Goal: Task Accomplishment & Management: Manage account settings

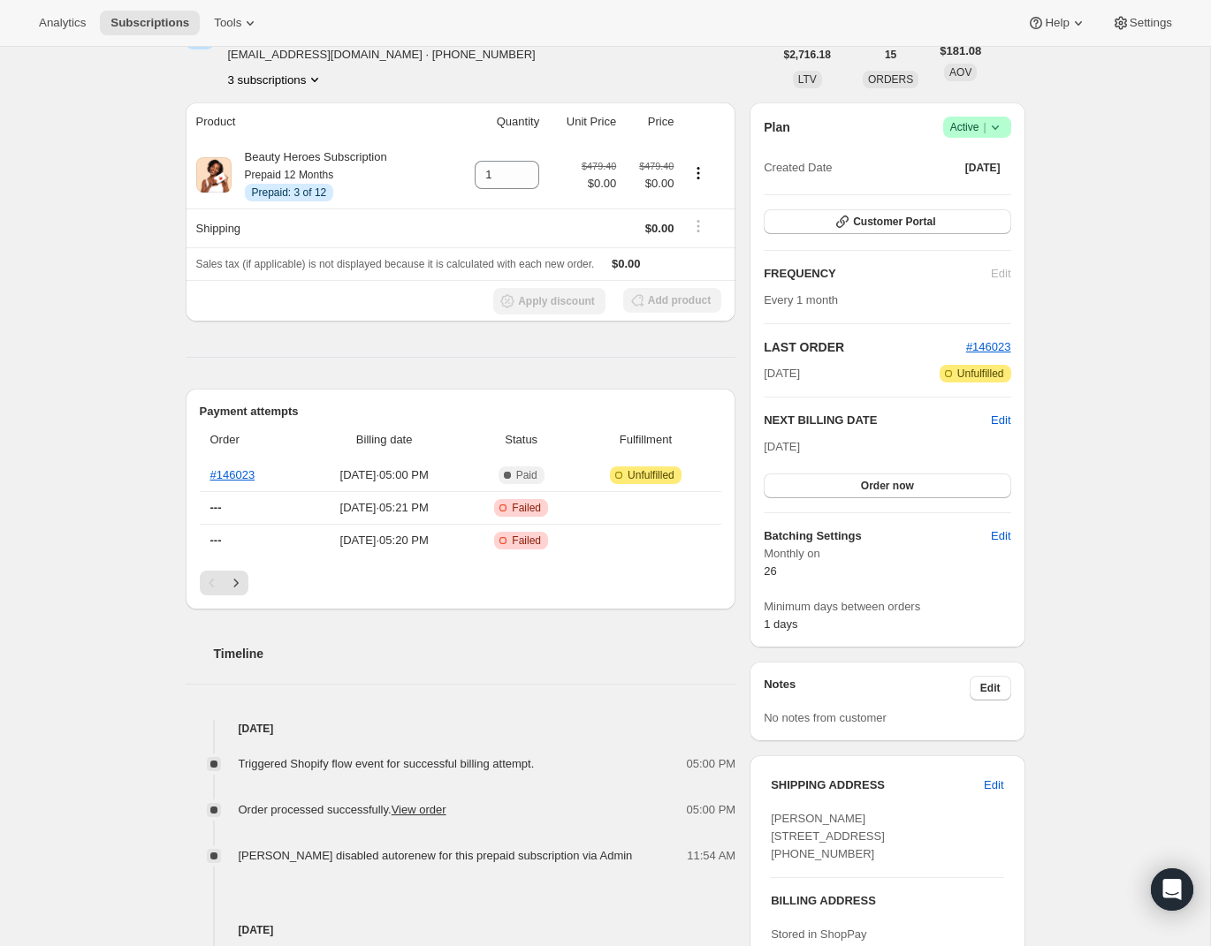
scroll to position [105, 0]
click at [239, 577] on icon "Next" at bounding box center [236, 585] width 18 height 18
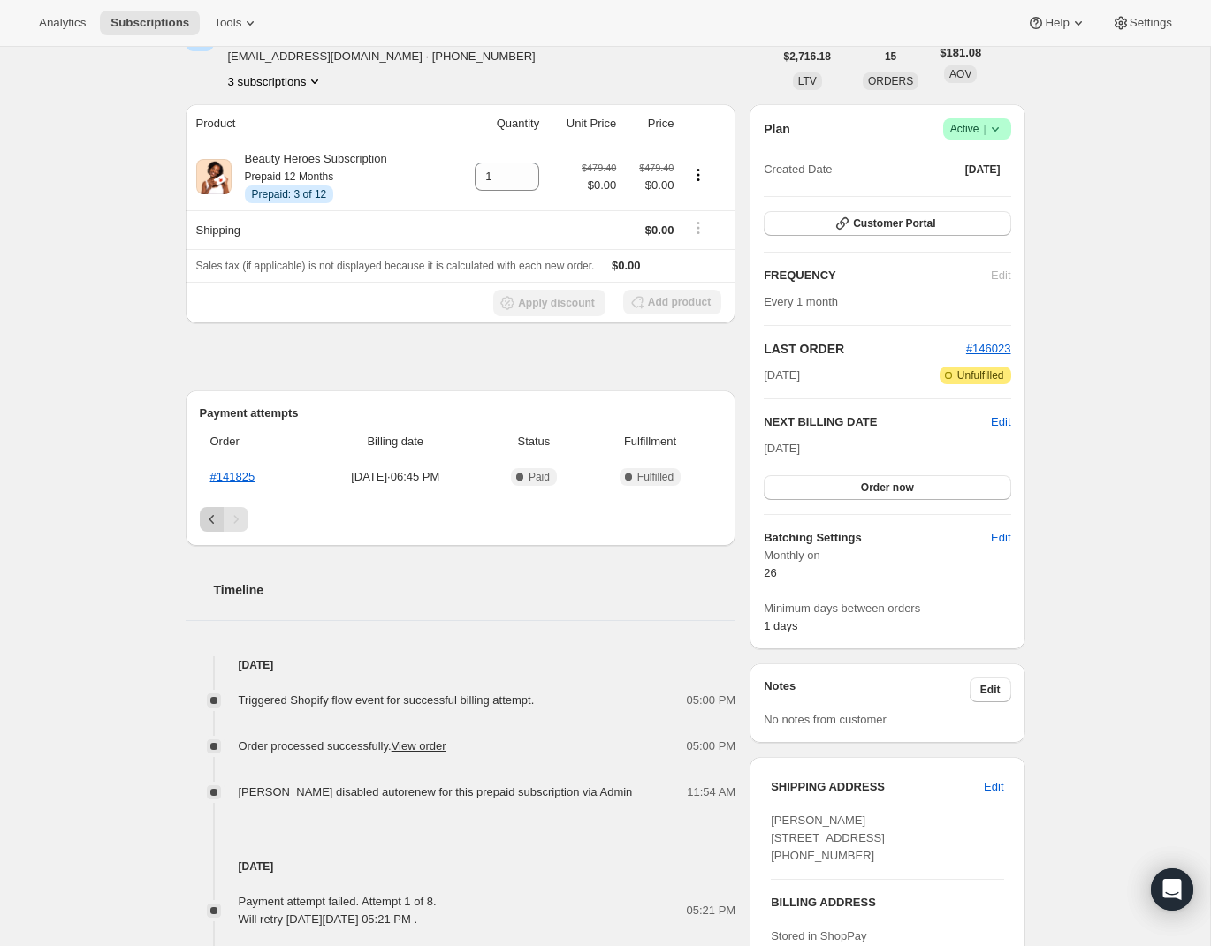
click at [208, 520] on icon "Previous" at bounding box center [212, 520] width 18 height 18
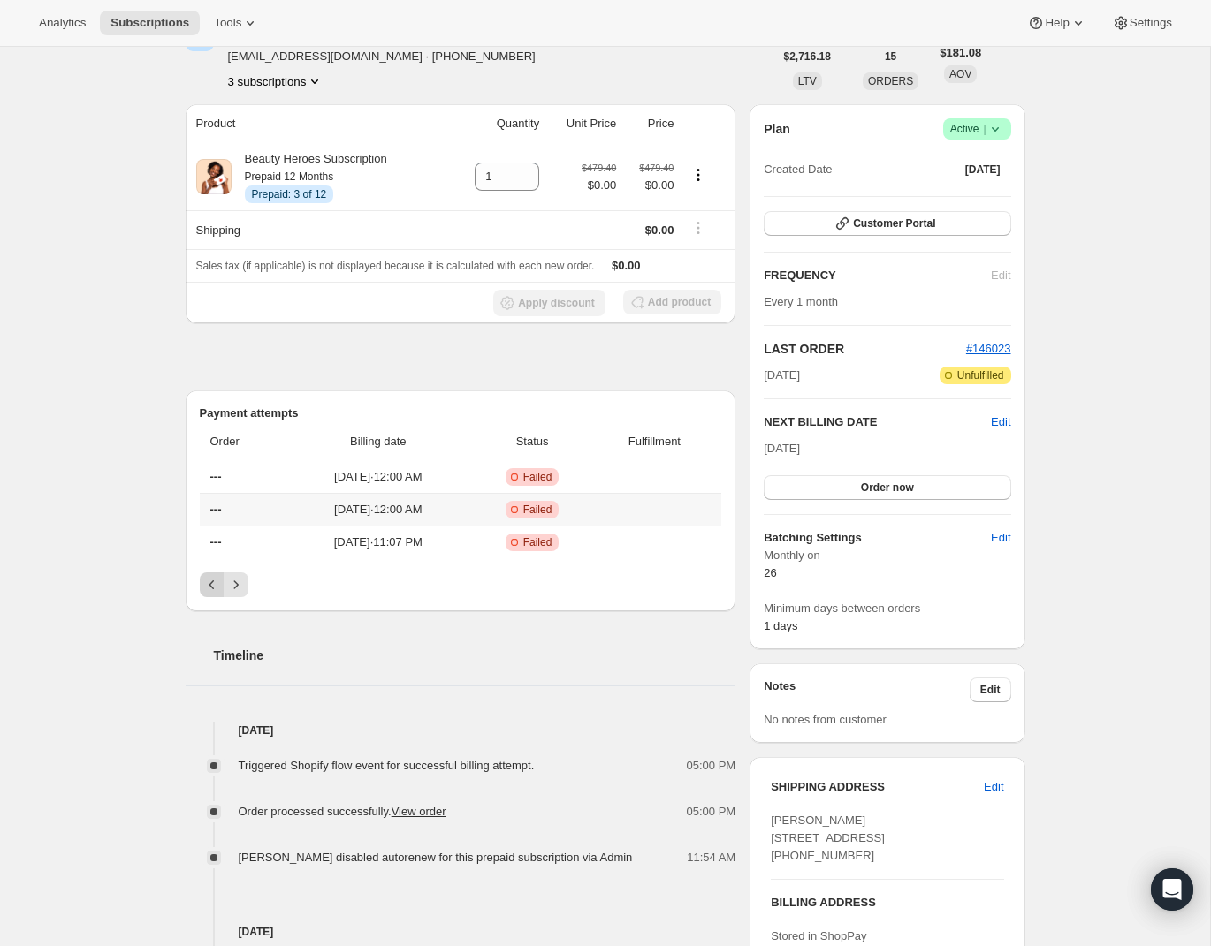
click at [208, 520] on th "---" at bounding box center [243, 509] width 86 height 33
click at [211, 583] on icon "Previous" at bounding box center [212, 585] width 18 height 18
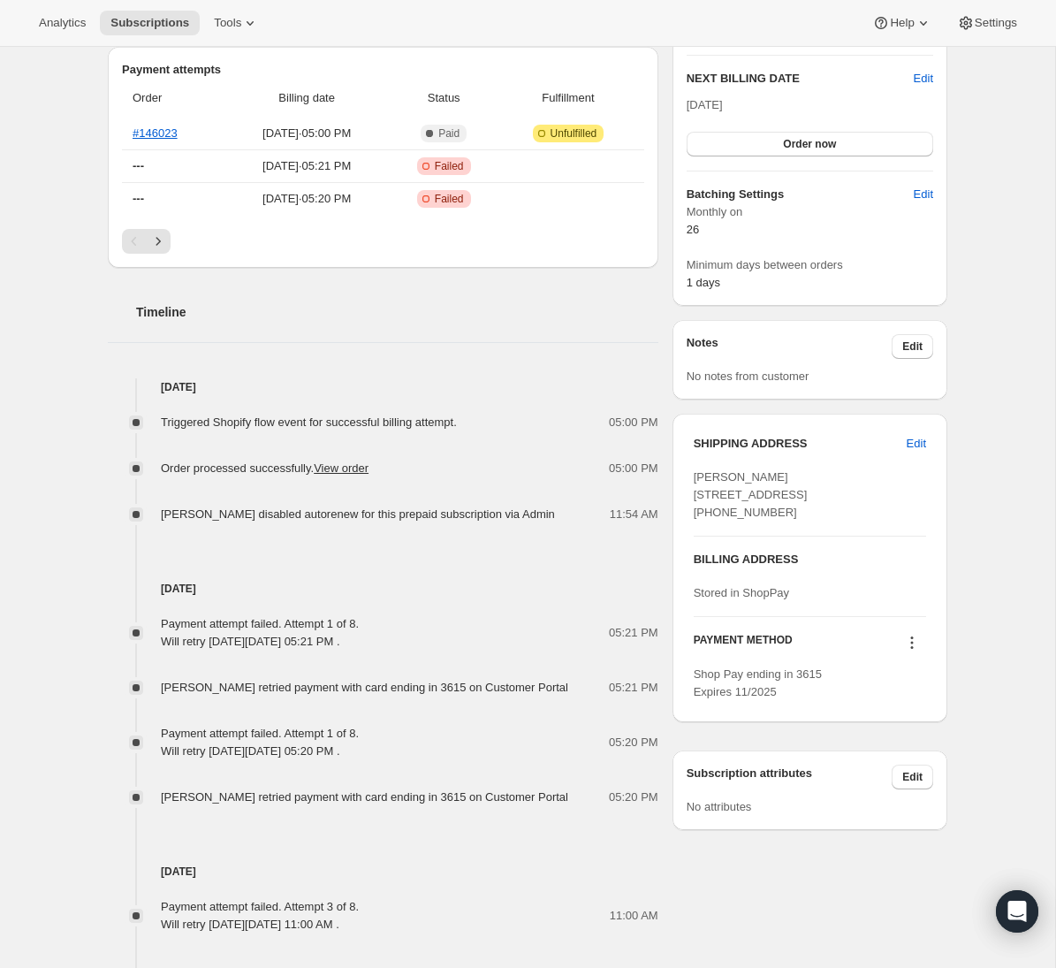
scroll to position [452, 0]
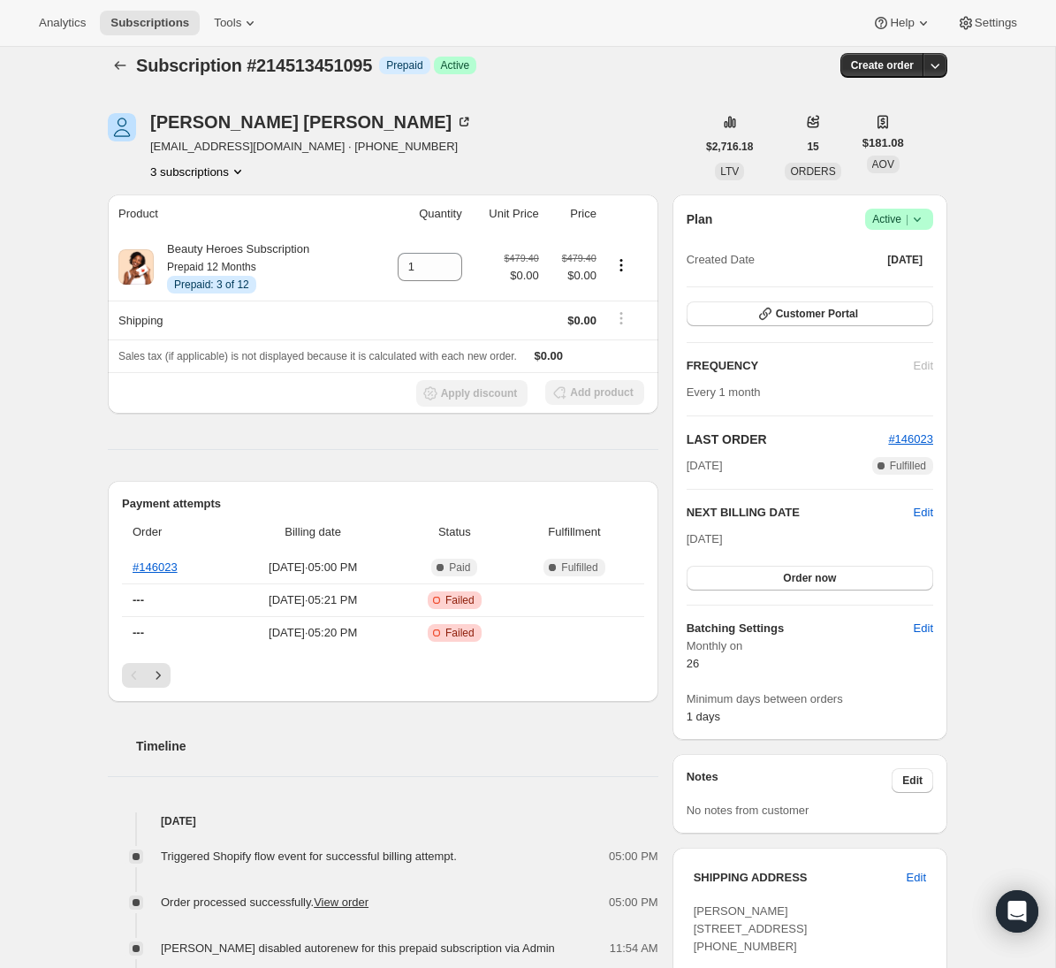
scroll to position [16, 0]
